Goal: Information Seeking & Learning: Learn about a topic

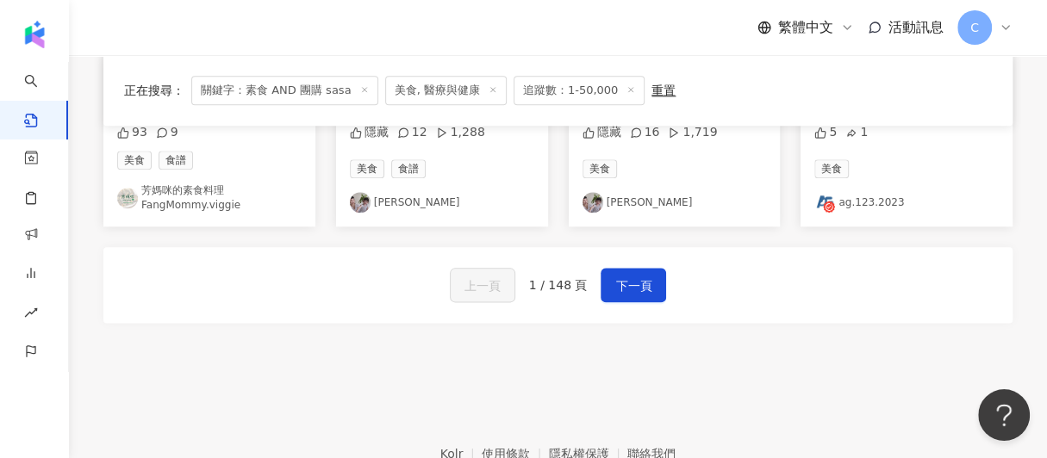
scroll to position [1117, 0]
click at [633, 277] on span "下一頁" at bounding box center [633, 285] width 36 height 21
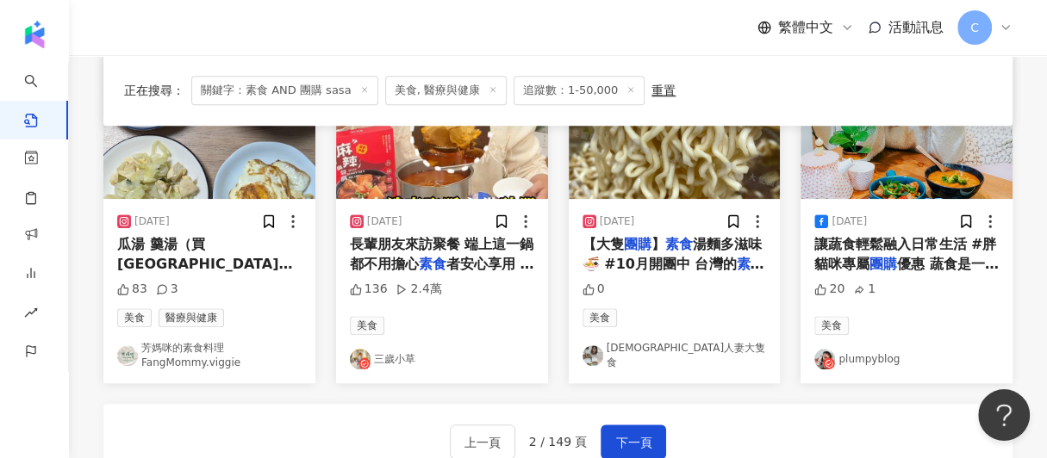
scroll to position [1031, 0]
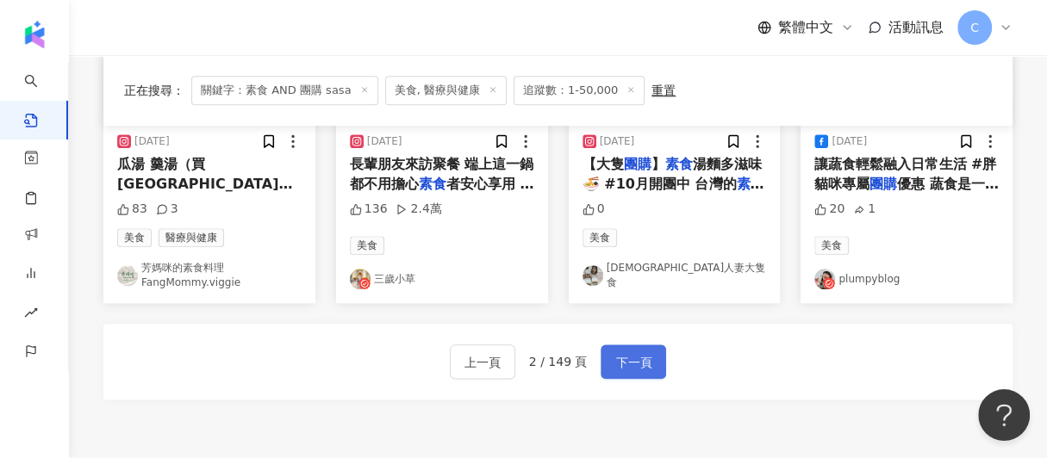
click at [655, 353] on button "下一頁" at bounding box center [633, 362] width 65 height 34
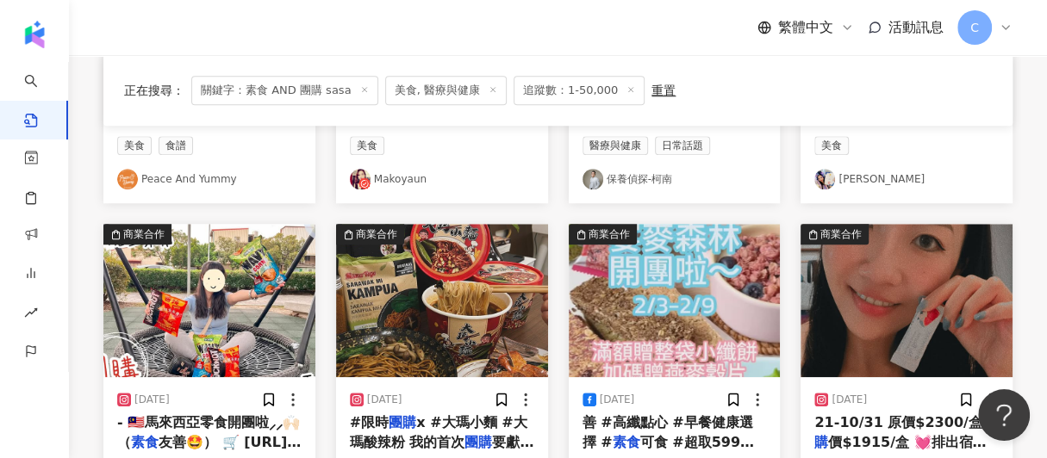
scroll to position [945, 0]
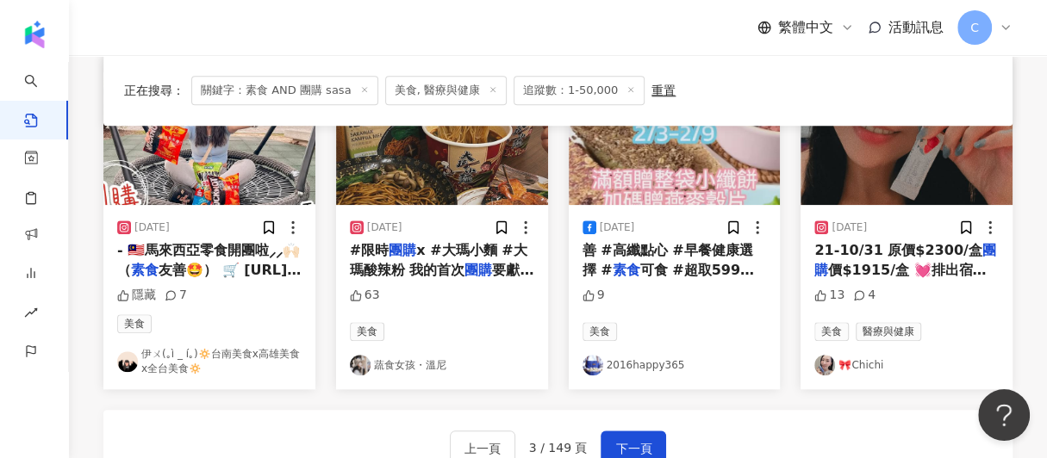
click at [482, 262] on span "要獻給大瑪，連我自己都很興奮啊！🔥🔥 吃過酸辣粉的朋友一定很懂我的心情，那個強勁的酸辣風味和Q彈的麵體讓人爽度破表（當然包括令人安心的低熱量/一碗103大卡🔺…" at bounding box center [442, 415] width 184 height 306
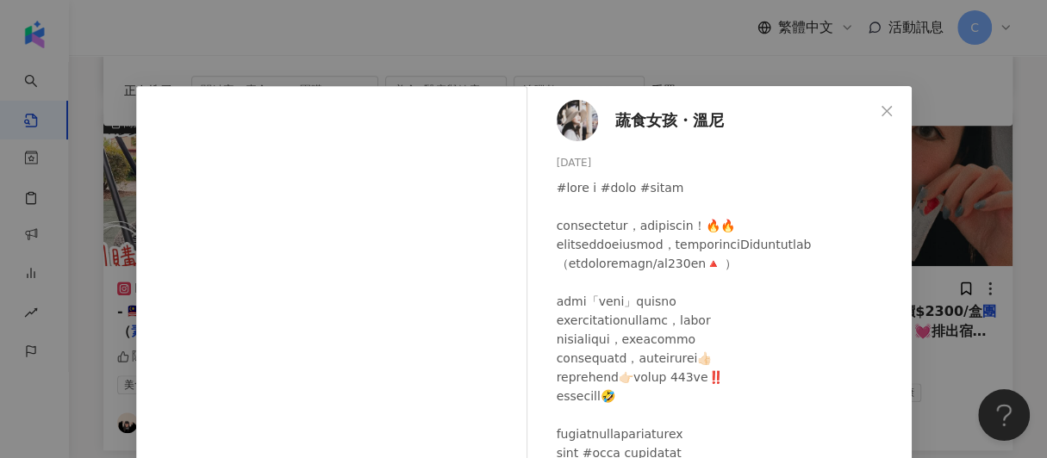
scroll to position [858, 0]
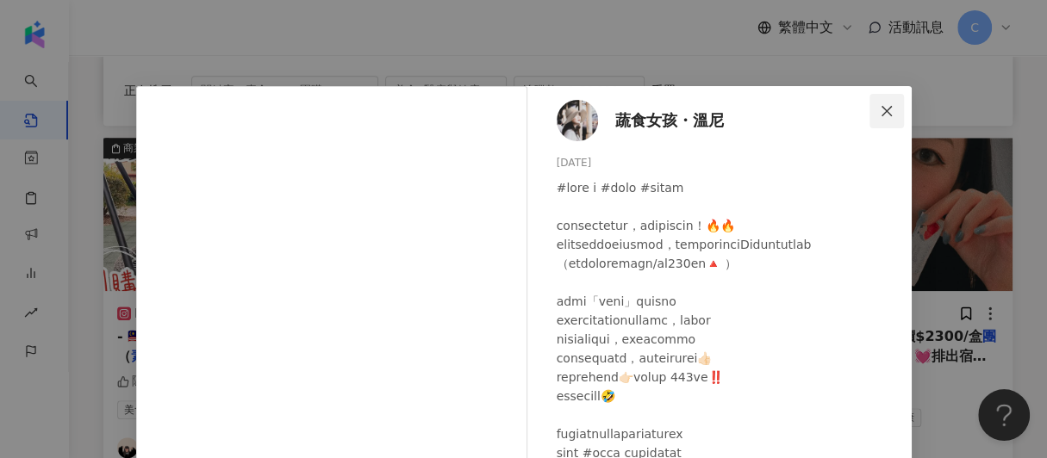
click at [880, 104] on icon "close" at bounding box center [887, 111] width 14 height 14
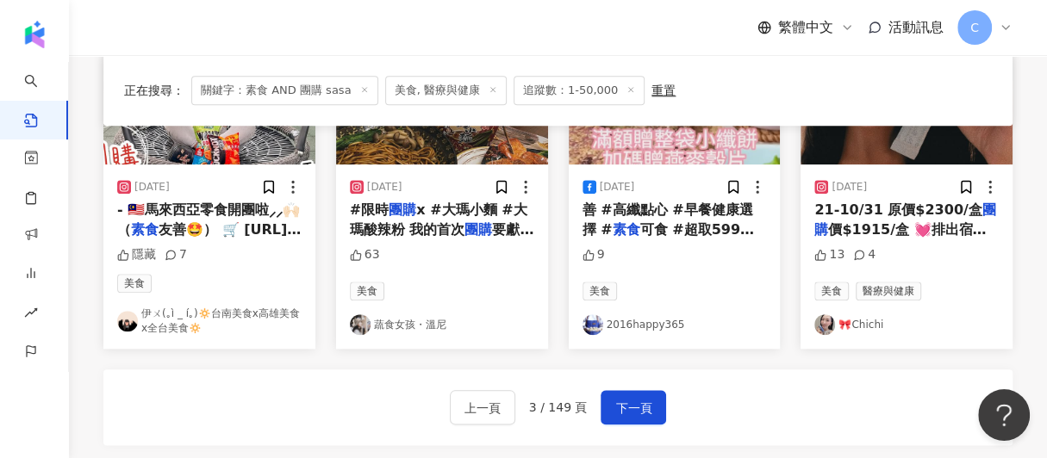
scroll to position [997, 0]
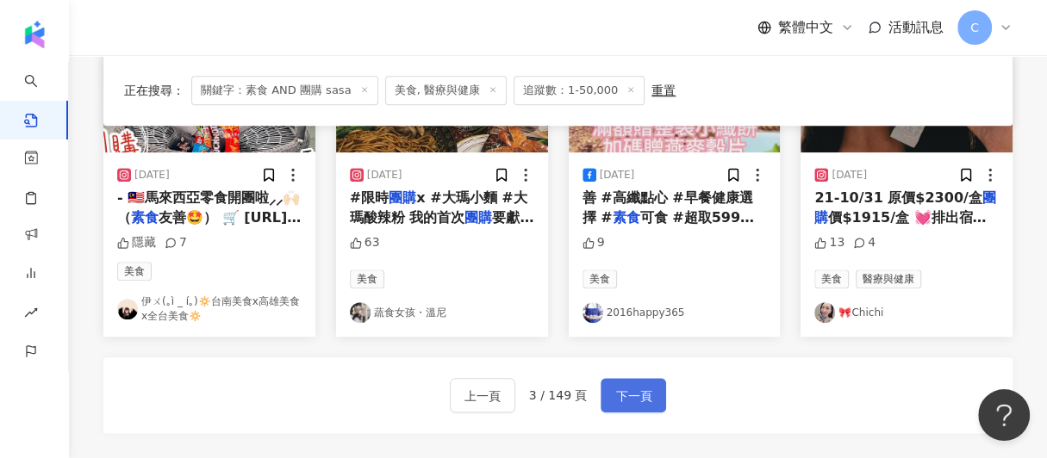
click at [645, 387] on span "下一頁" at bounding box center [633, 396] width 36 height 21
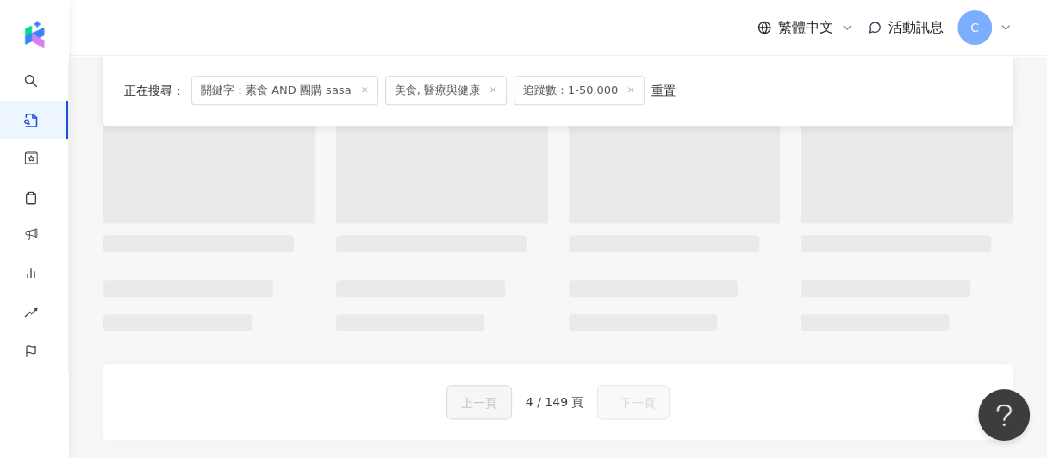
scroll to position [1006, 0]
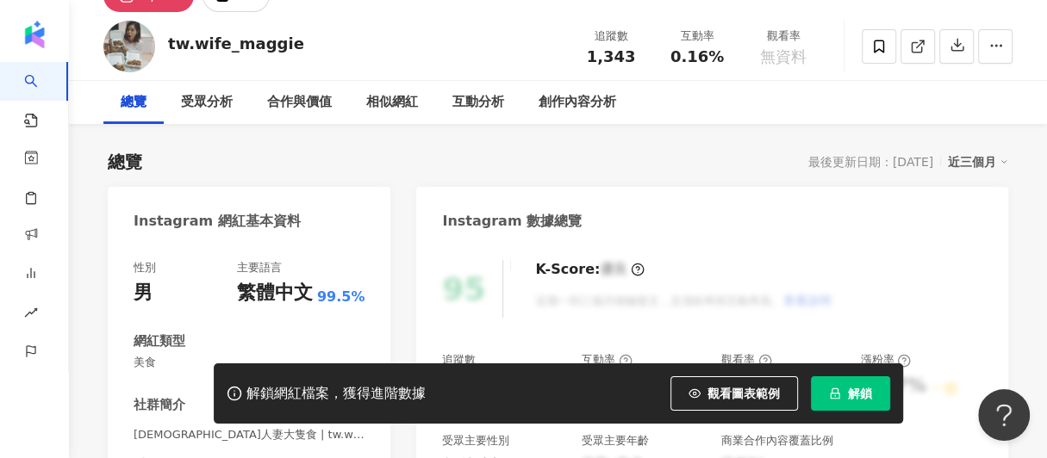
scroll to position [172, 0]
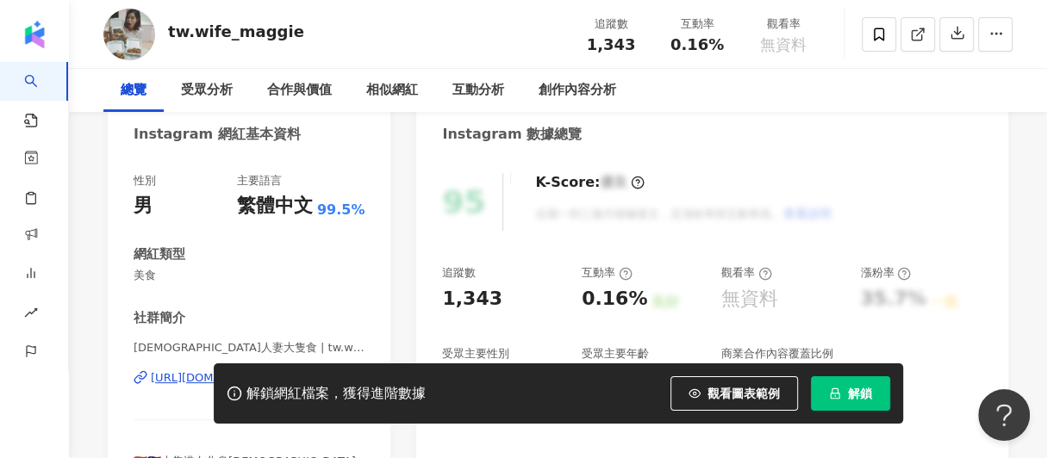
click at [215, 340] on span "台灣人妻大隻食 | tw.wife_maggie" at bounding box center [249, 348] width 231 height 16
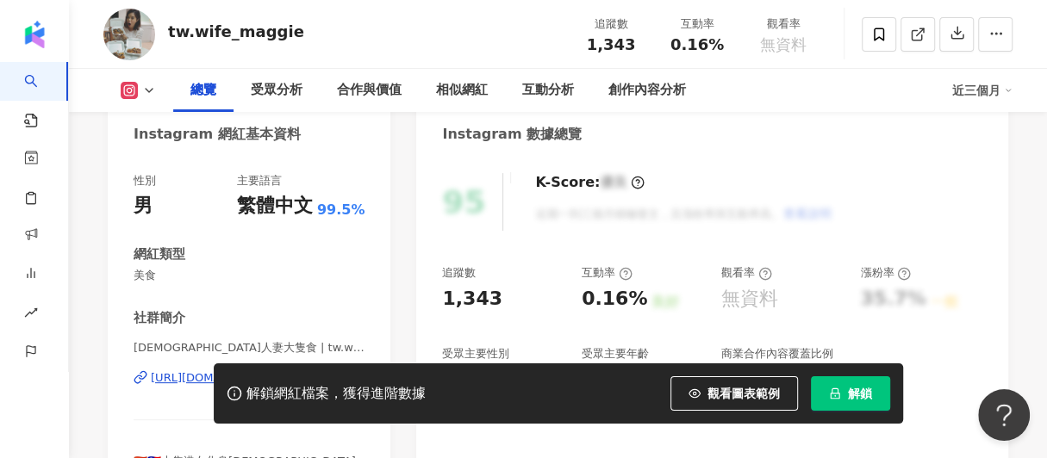
scroll to position [259, 0]
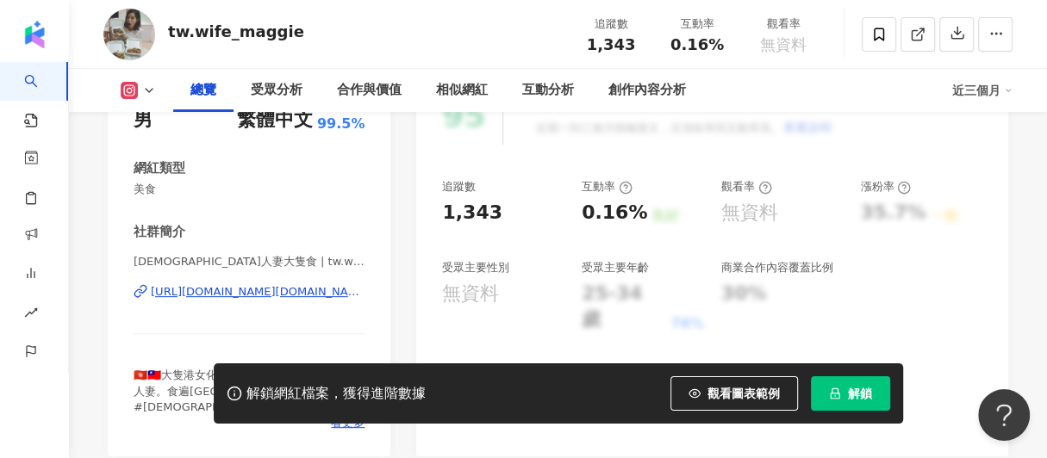
click at [215, 296] on div "https://www.instagram.com/tw.wife_maggie/" at bounding box center [258, 292] width 214 height 16
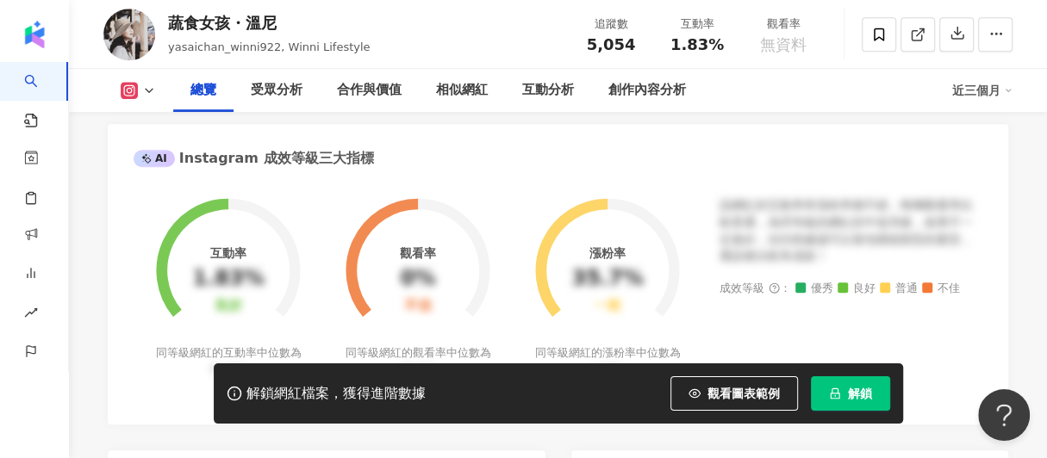
scroll to position [430, 0]
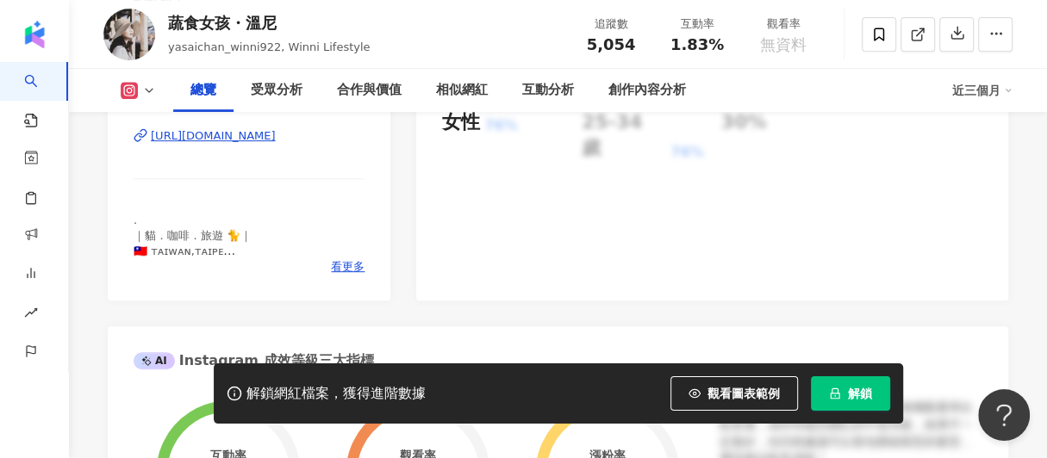
click at [276, 134] on div "[URL][DOMAIN_NAME]" at bounding box center [213, 136] width 125 height 16
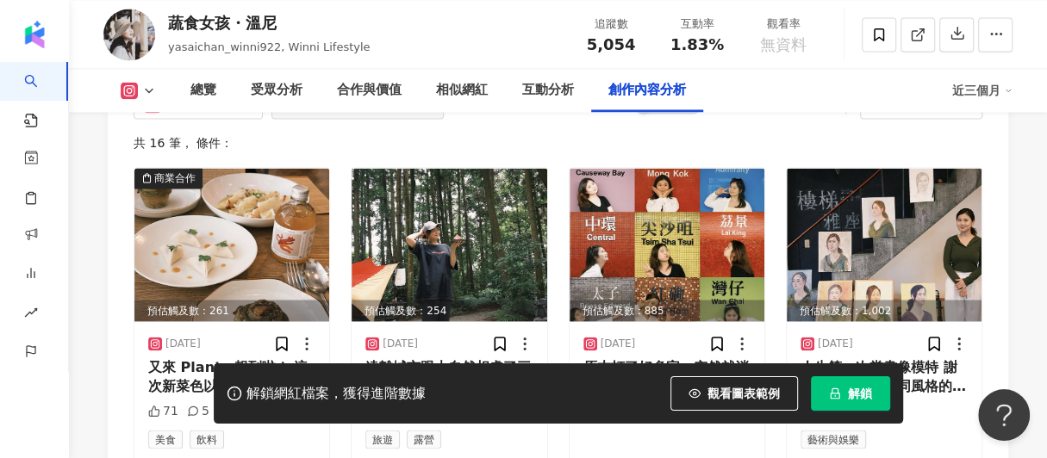
scroll to position [5287, 0]
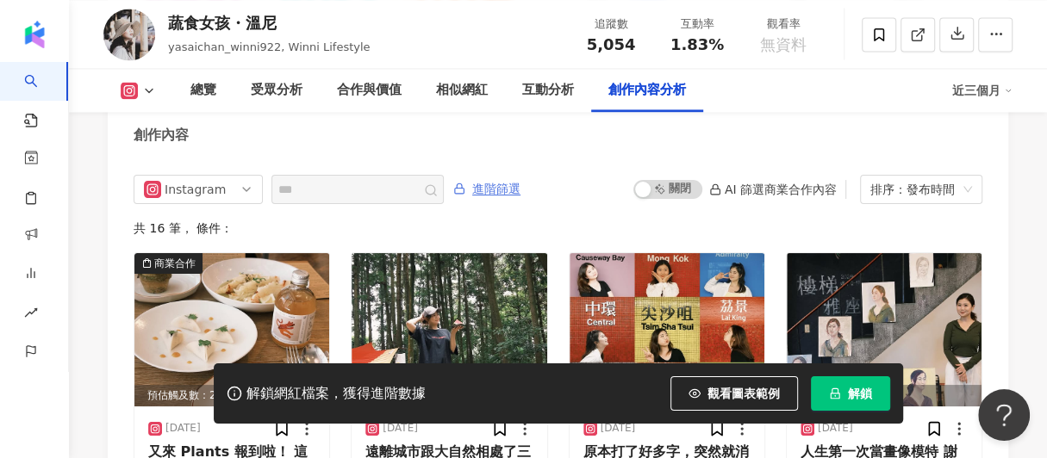
click at [521, 202] on span "進階篩選" at bounding box center [496, 190] width 48 height 28
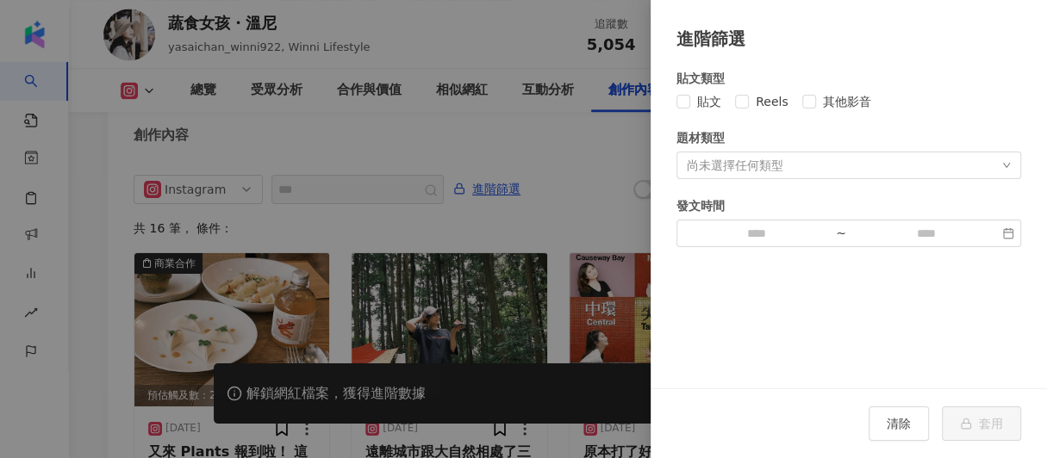
click at [533, 169] on div at bounding box center [523, 229] width 1047 height 458
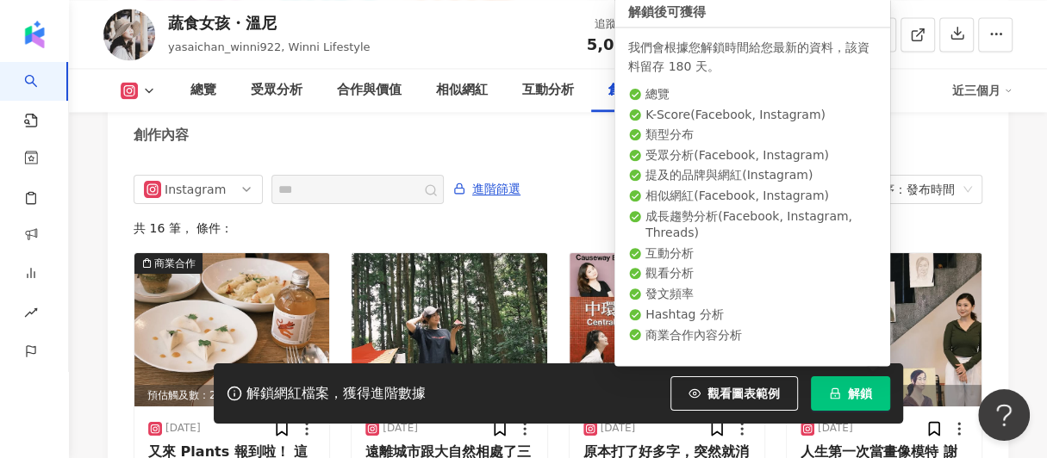
click at [848, 392] on span "解鎖" at bounding box center [860, 394] width 24 height 14
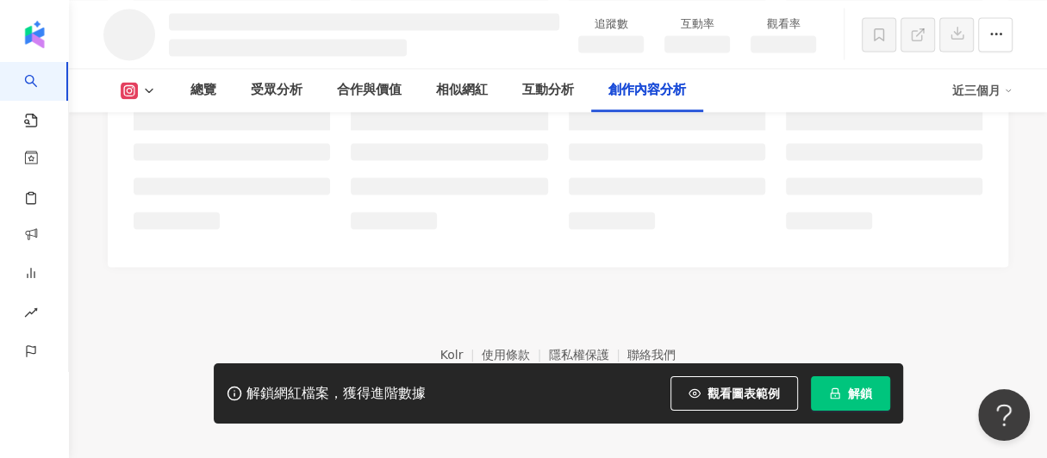
scroll to position [4621, 0]
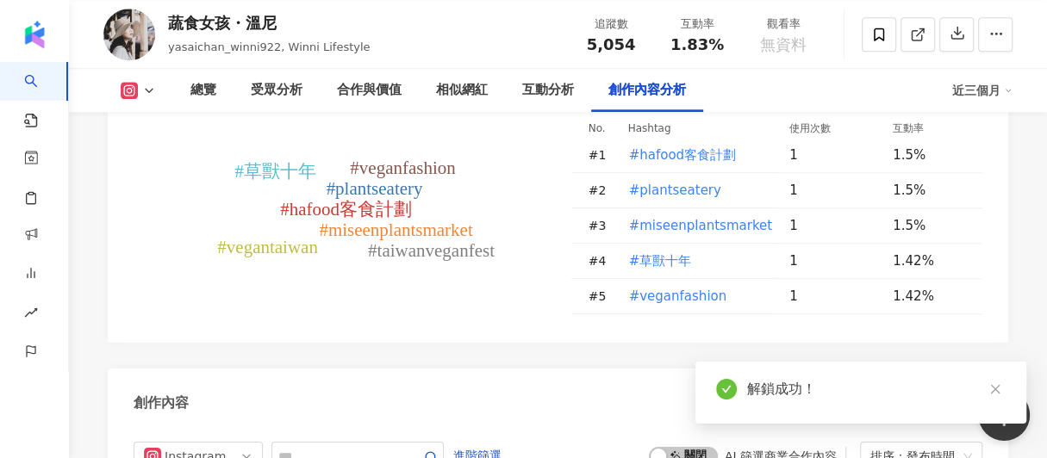
scroll to position [5051, 0]
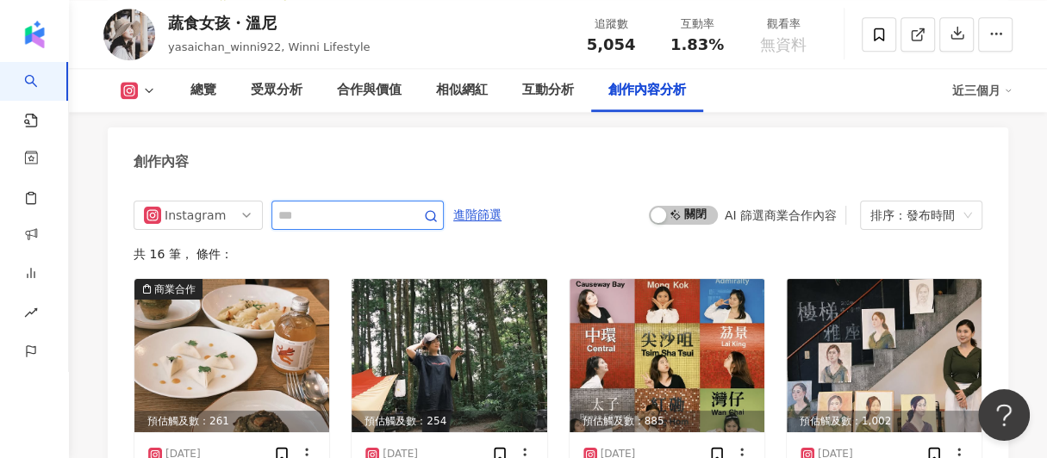
click at [340, 205] on input "text" at bounding box center [338, 215] width 121 height 21
click at [271, 214] on div "Instagram" at bounding box center [289, 215] width 310 height 29
click at [294, 205] on input "text" at bounding box center [338, 215] width 121 height 21
type input "**"
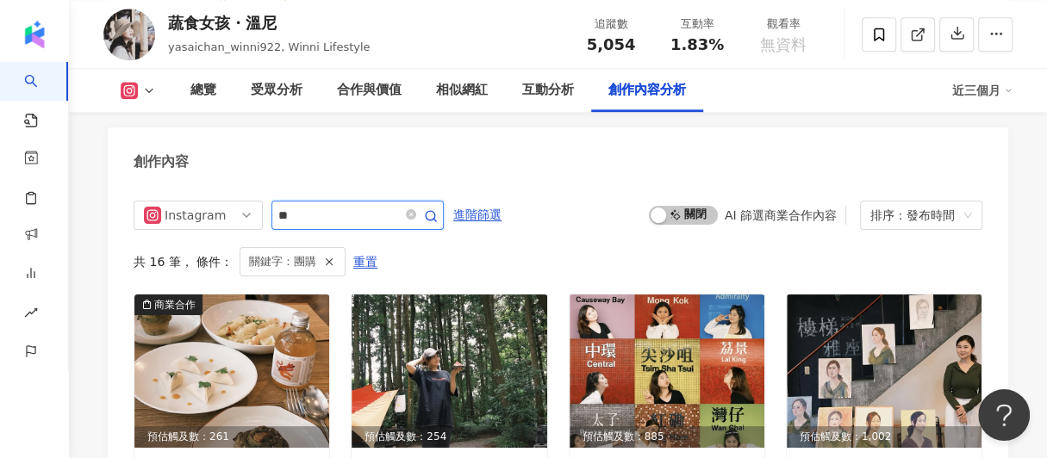
scroll to position [5054, 0]
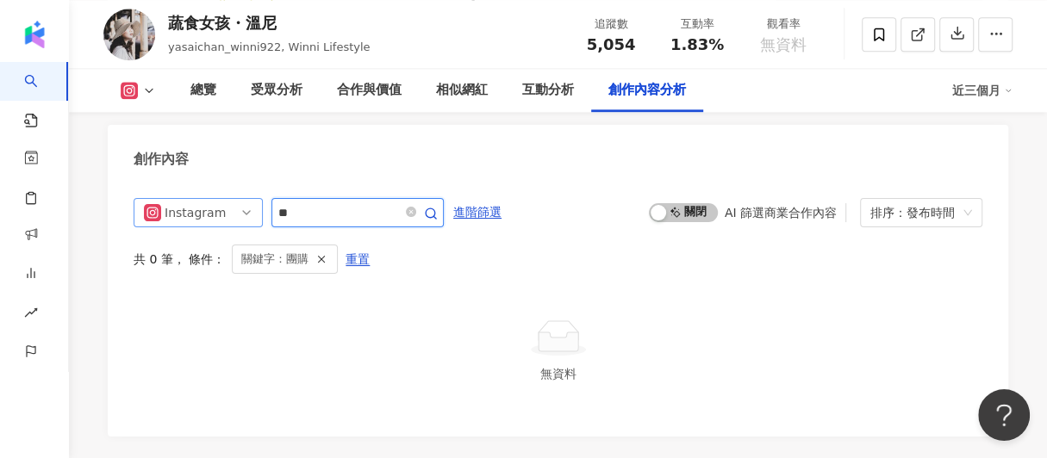
click at [233, 204] on span "Instagram" at bounding box center [198, 213] width 109 height 28
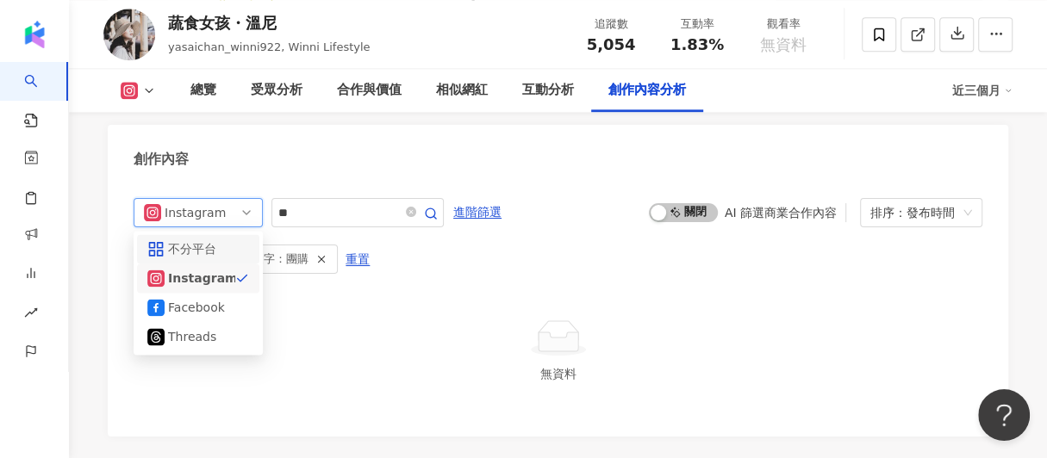
click at [229, 240] on div "不分平台" at bounding box center [198, 249] width 102 height 19
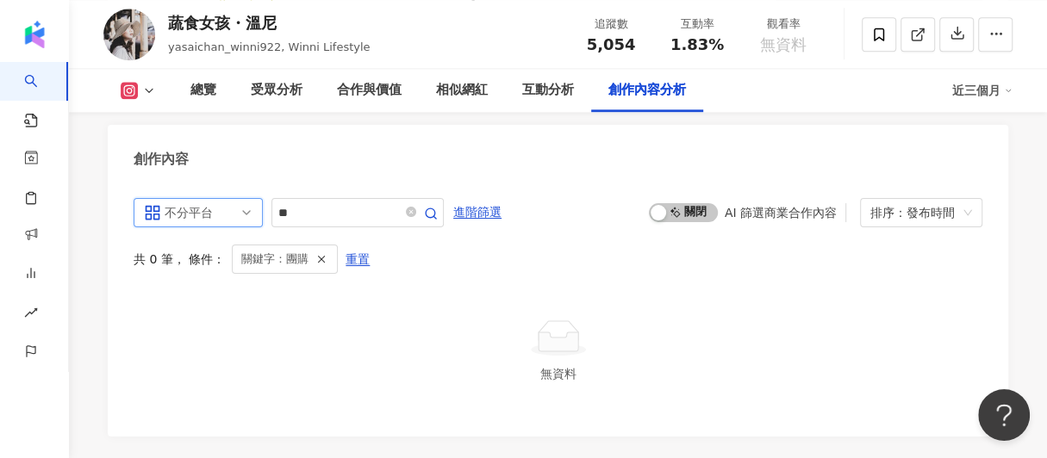
click at [194, 245] on div "共 0 筆 ， 條件： 關鍵字：團購 重置" at bounding box center [558, 259] width 849 height 29
click at [399, 203] on input "**" at bounding box center [338, 213] width 121 height 21
click at [438, 207] on icon "button" at bounding box center [431, 214] width 14 height 14
click at [416, 204] on span at bounding box center [411, 212] width 10 height 16
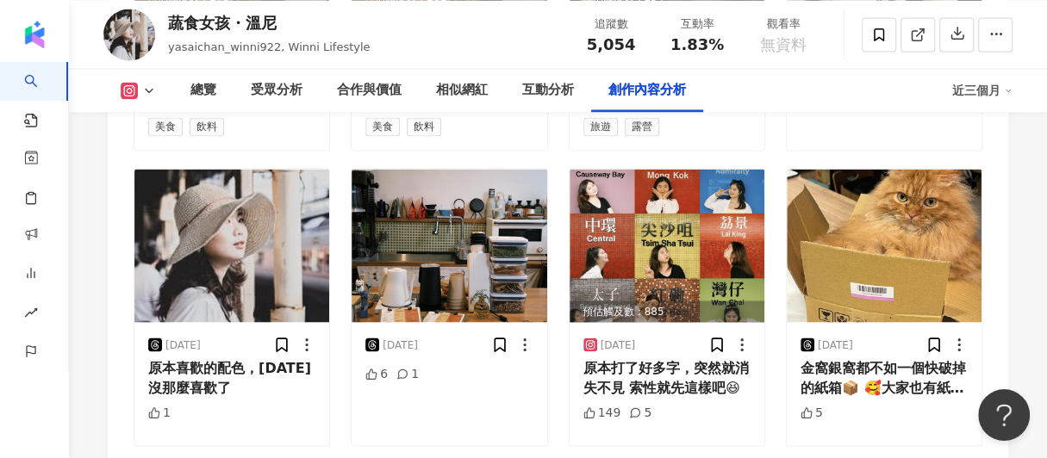
scroll to position [5430, 0]
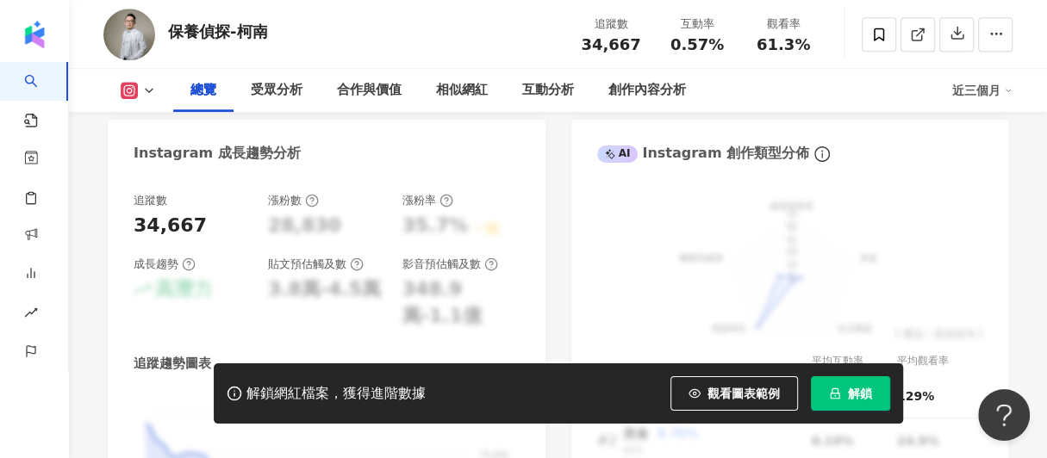
scroll to position [1034, 0]
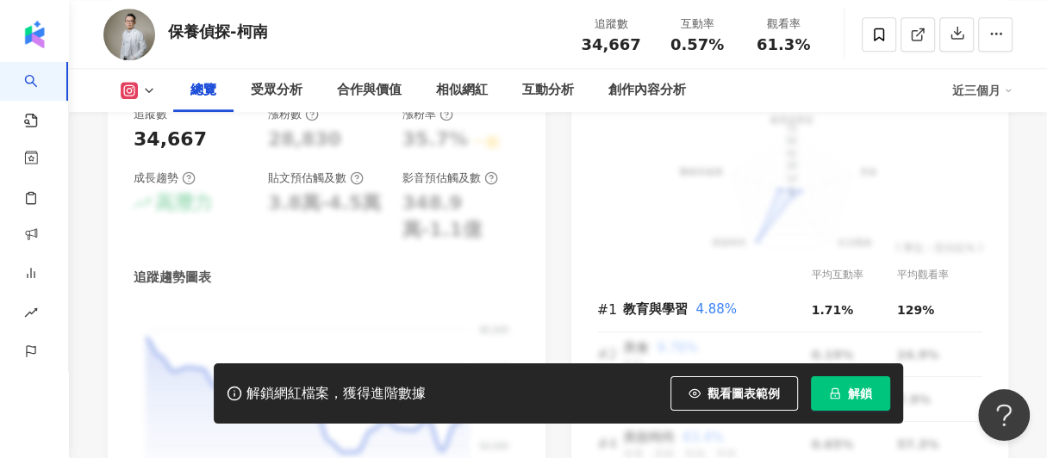
click at [859, 397] on span "解鎖" at bounding box center [860, 394] width 24 height 14
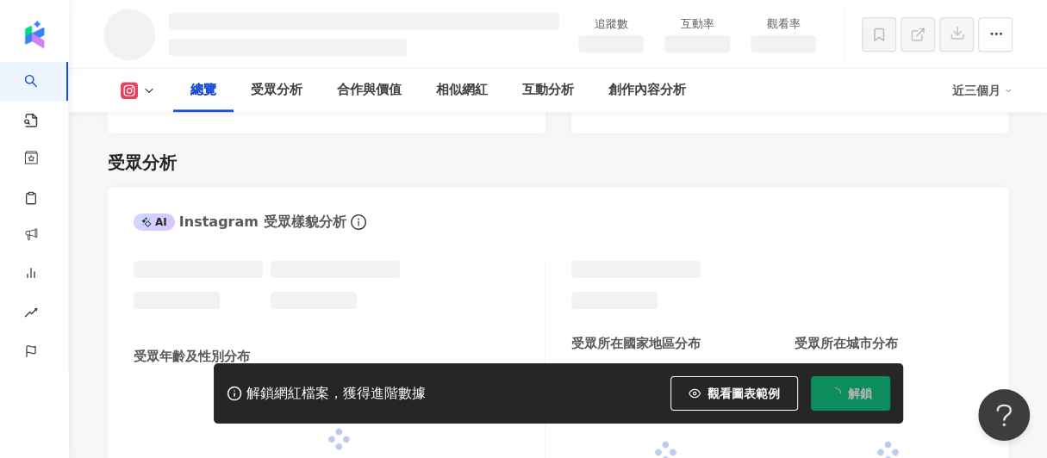
scroll to position [1542, 0]
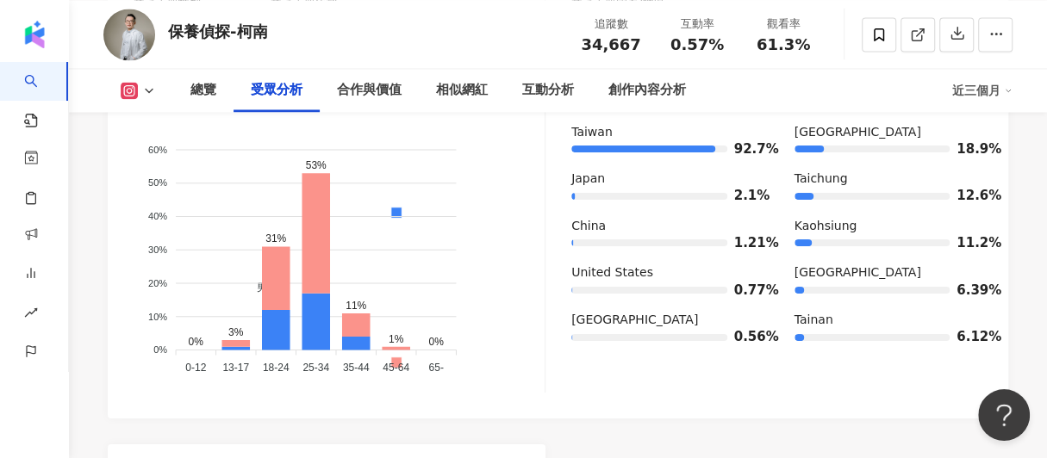
scroll to position [1697, 0]
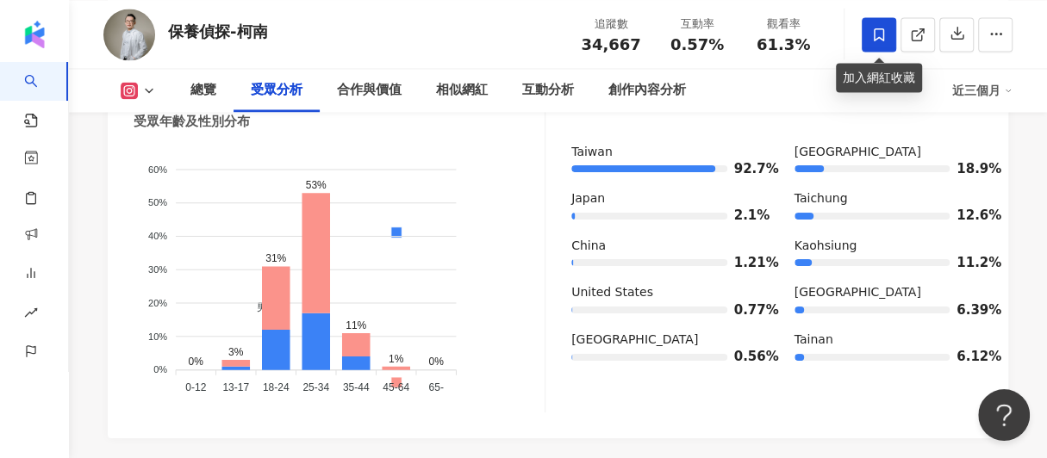
click at [883, 24] on span at bounding box center [879, 34] width 34 height 34
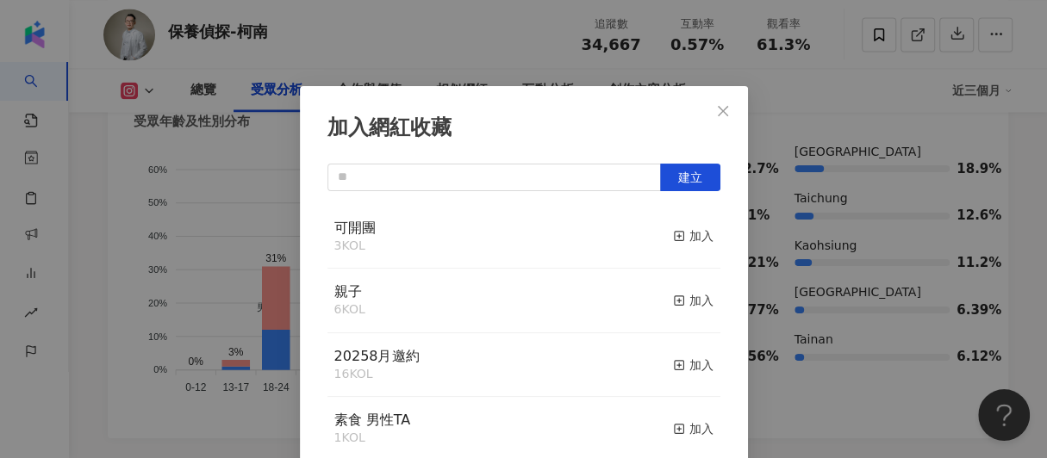
scroll to position [76, 0]
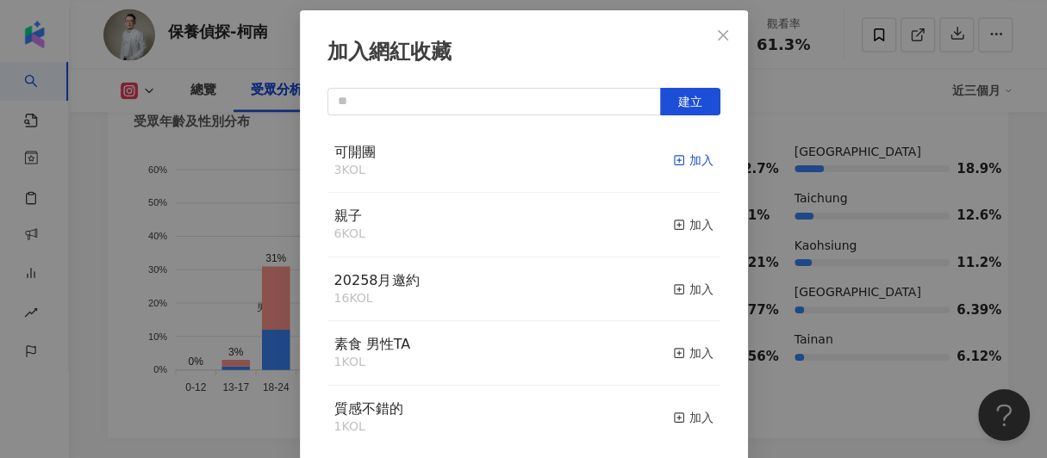
click at [673, 160] on icon "button" at bounding box center [679, 160] width 12 height 12
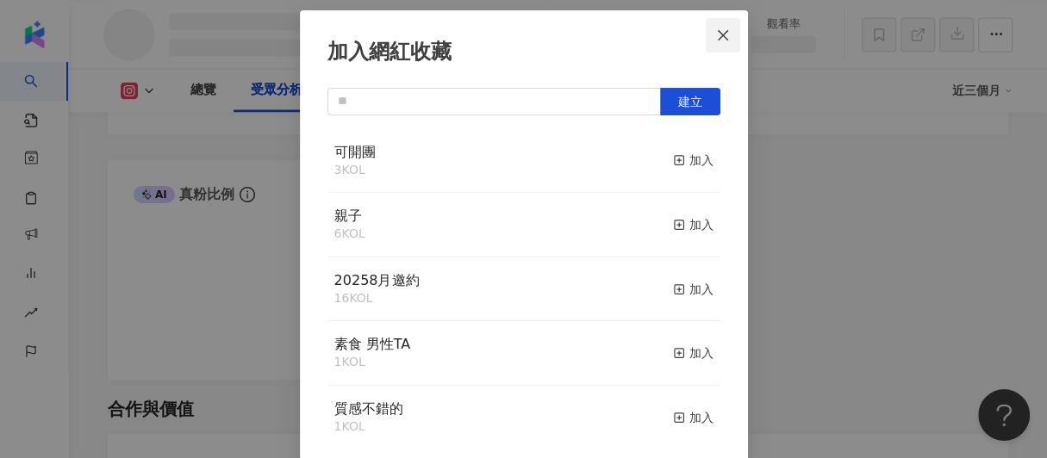
scroll to position [1504, 0]
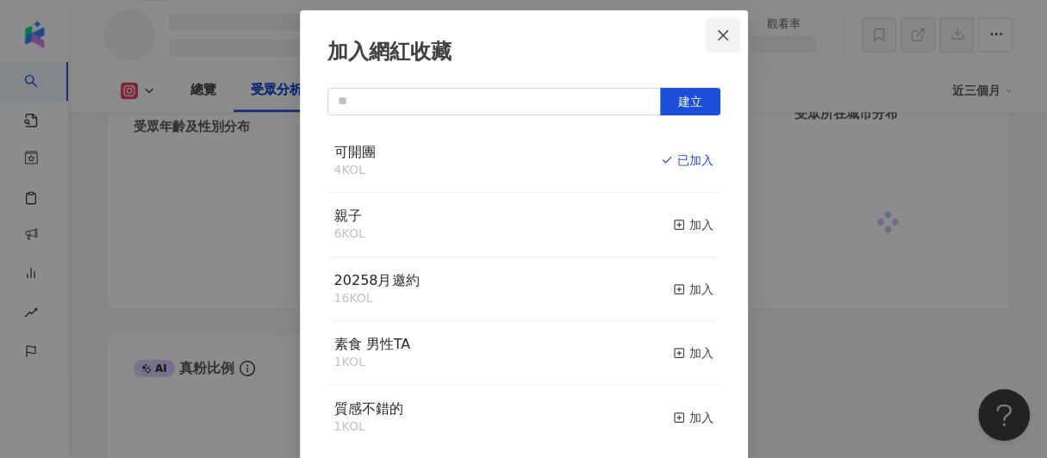
click at [720, 34] on icon "close" at bounding box center [723, 35] width 14 height 14
click at [726, 34] on div "加入網紅收藏 建立 可開團 4 KOL 已加入 親子 6 KOL 加入 20258月邀約 16 KOL 加入 素食 男性TA 1 KOL 加入 質感不錯的 1…" at bounding box center [523, 229] width 1047 height 458
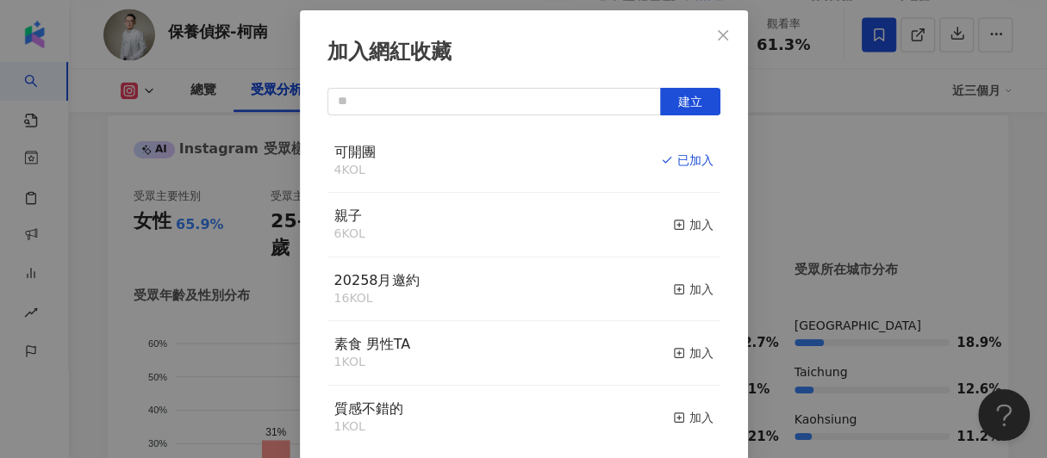
click at [717, 36] on div "加入網紅收藏 建立 可開團 4 KOL 已加入 親子 6 KOL 加入 20258月邀約 16 KOL 加入 素食 男性TA 1 KOL 加入 質感不錯的 1…" at bounding box center [523, 229] width 1047 height 458
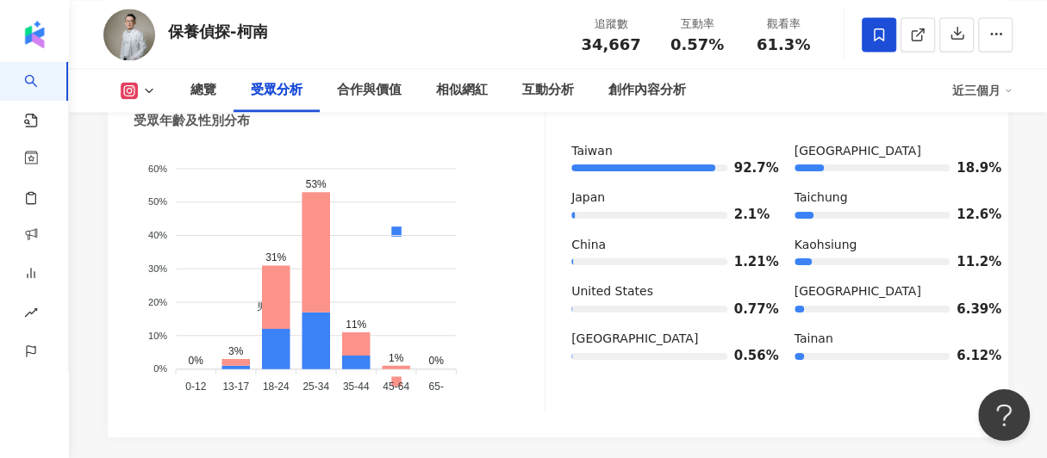
scroll to position [0, 0]
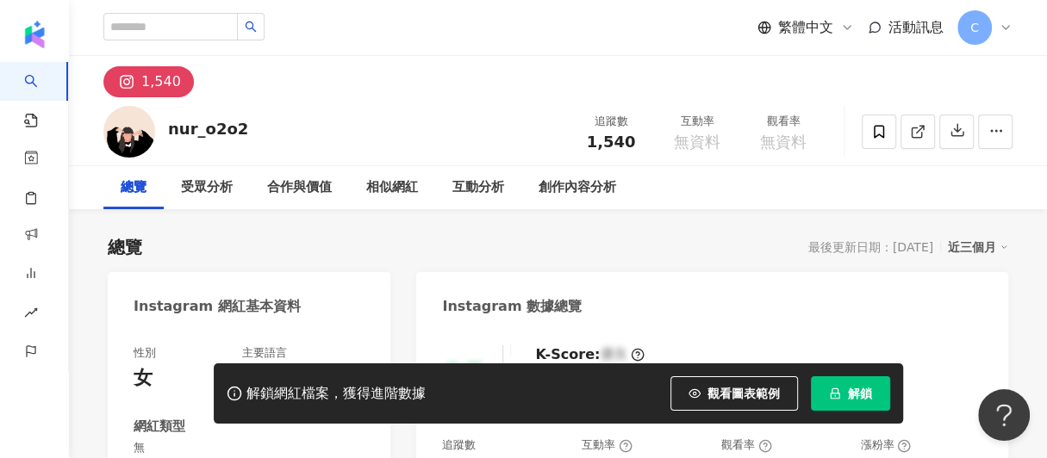
scroll to position [172, 0]
